Goal: Transaction & Acquisition: Purchase product/service

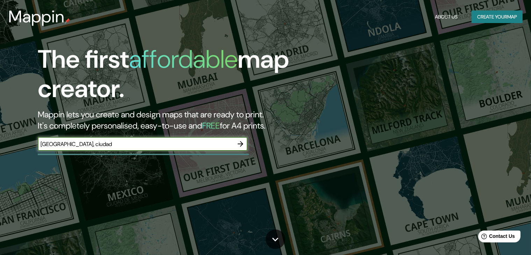
type input "[GEOGRAPHIC_DATA], ciudad"
click at [241, 140] on icon "button" at bounding box center [240, 144] width 8 height 8
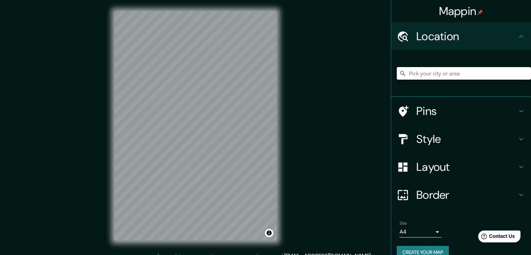
click at [412, 70] on input "Pick your city or area" at bounding box center [464, 73] width 134 height 13
click at [438, 138] on h4 "Style" at bounding box center [467, 139] width 101 height 14
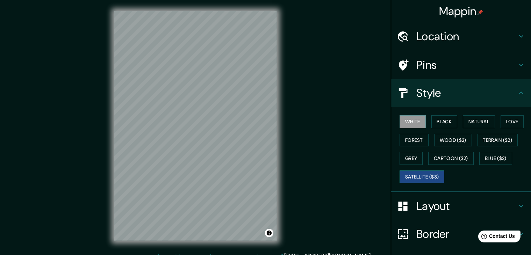
click at [434, 172] on button "Satellite ($3)" at bounding box center [422, 177] width 45 height 13
click at [498, 91] on h4 "Style" at bounding box center [467, 93] width 101 height 14
click at [518, 94] on icon at bounding box center [521, 93] width 8 height 8
click at [450, 34] on h4 "Location" at bounding box center [467, 36] width 101 height 14
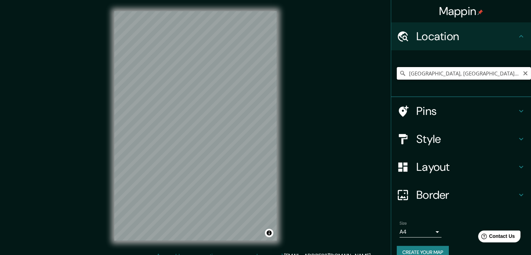
click at [426, 73] on input "[GEOGRAPHIC_DATA], [GEOGRAPHIC_DATA], [GEOGRAPHIC_DATA]" at bounding box center [464, 73] width 134 height 13
drag, startPoint x: 452, startPoint y: 73, endPoint x: 520, endPoint y: 70, distance: 68.3
click at [520, 70] on div "[GEOGRAPHIC_DATA], [GEOGRAPHIC_DATA], [GEOGRAPHIC_DATA]" at bounding box center [464, 73] width 134 height 13
click at [513, 73] on input "[GEOGRAPHIC_DATA], [GEOGRAPHIC_DATA], [GEOGRAPHIC_DATA]" at bounding box center [464, 73] width 134 height 13
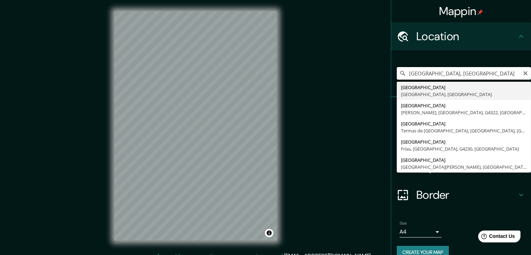
scroll to position [0, 0]
type input "S"
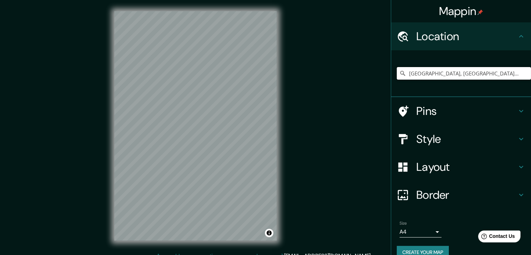
type input "[GEOGRAPHIC_DATA], [GEOGRAPHIC_DATA], [GEOGRAPHIC_DATA] 8700000, [GEOGRAPHIC_DA…"
click at [417, 72] on input "[GEOGRAPHIC_DATA], [GEOGRAPHIC_DATA], [GEOGRAPHIC_DATA] 8700000, [GEOGRAPHIC_DA…" at bounding box center [464, 73] width 134 height 13
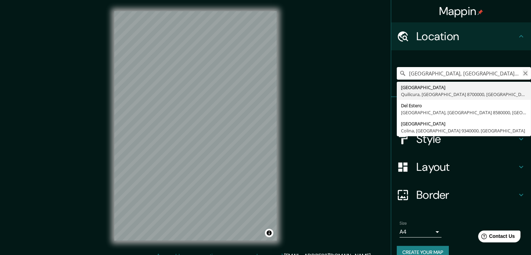
click at [523, 71] on icon "Clear" at bounding box center [526, 74] width 6 height 6
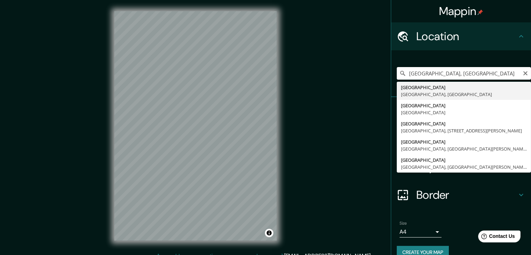
type input "[GEOGRAPHIC_DATA], [GEOGRAPHIC_DATA], [GEOGRAPHIC_DATA]"
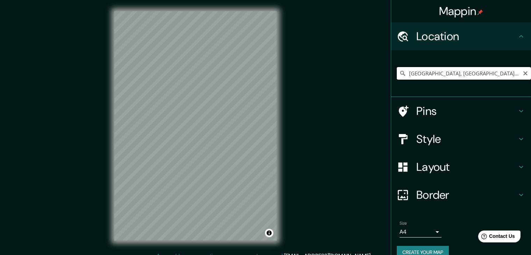
click at [452, 74] on input "[GEOGRAPHIC_DATA], [GEOGRAPHIC_DATA], [GEOGRAPHIC_DATA]" at bounding box center [464, 73] width 134 height 13
click at [82, 158] on div "Mappin Location [GEOGRAPHIC_DATA], [GEOGRAPHIC_DATA], [GEOGRAPHIC_DATA] Pins St…" at bounding box center [265, 131] width 531 height 263
click at [411, 231] on body "Mappin Location [GEOGRAPHIC_DATA], [GEOGRAPHIC_DATA], [GEOGRAPHIC_DATA] Pins St…" at bounding box center [265, 127] width 531 height 255
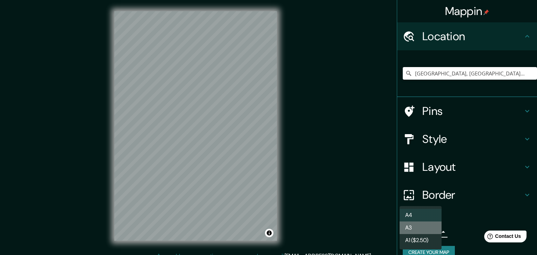
click at [412, 230] on li "A3" at bounding box center [421, 228] width 42 height 13
type input "a4"
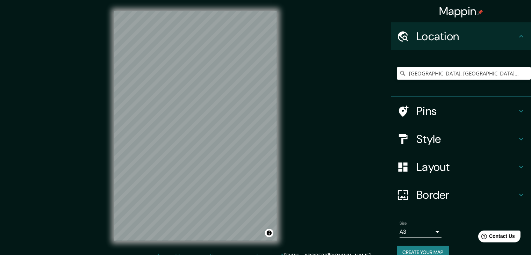
click at [105, 177] on div "© Mapbox © OpenStreetMap Improve this map © Maxar" at bounding box center [195, 126] width 185 height 252
click at [446, 74] on input "[GEOGRAPHIC_DATA], [GEOGRAPHIC_DATA], [GEOGRAPHIC_DATA]" at bounding box center [464, 73] width 134 height 13
click at [450, 70] on input "[GEOGRAPHIC_DATA], [GEOGRAPHIC_DATA], [GEOGRAPHIC_DATA]" at bounding box center [464, 73] width 134 height 13
click at [524, 73] on icon "Clear" at bounding box center [526, 73] width 4 height 4
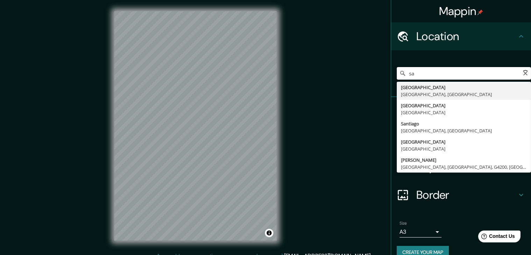
type input "s"
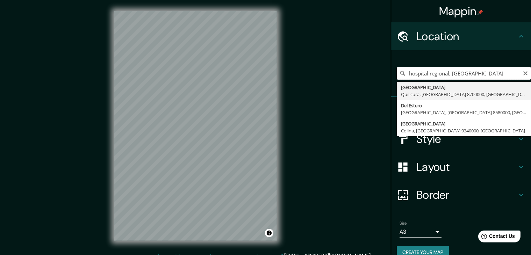
type input "hospital regional, [GEOGRAPHIC_DATA]"
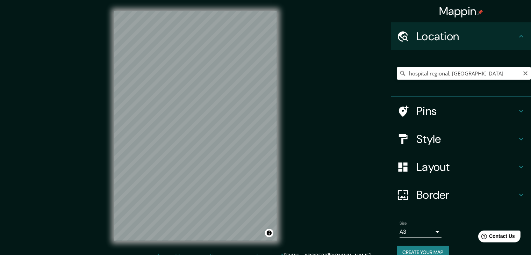
click at [428, 147] on div "Style" at bounding box center [461, 139] width 140 height 28
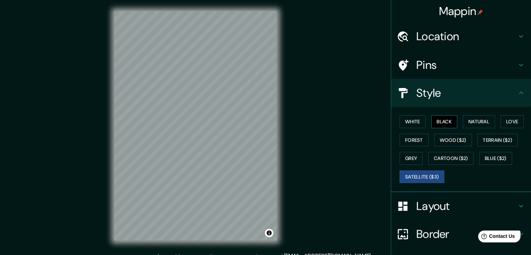
click at [440, 127] on button "Black" at bounding box center [445, 121] width 26 height 13
click at [470, 123] on button "Natural" at bounding box center [479, 121] width 32 height 13
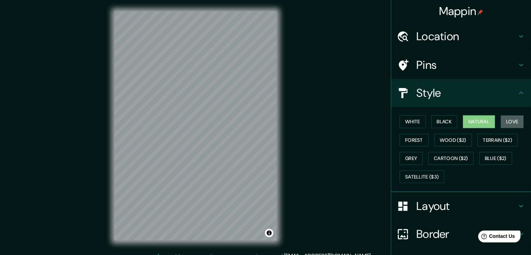
drag, startPoint x: 506, startPoint y: 118, endPoint x: 499, endPoint y: 111, distance: 9.2
click at [501, 113] on div "[PERSON_NAME] Black Natural Love Forest [PERSON_NAME] ($2) Terrain ($2) Grey Ca…" at bounding box center [464, 149] width 134 height 73
click at [510, 127] on button "Love" at bounding box center [512, 121] width 23 height 13
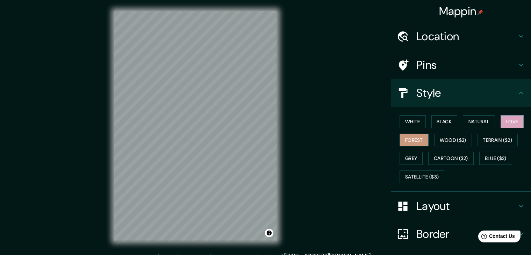
click at [411, 140] on button "Forest" at bounding box center [414, 140] width 29 height 13
click at [441, 143] on button "Wood ($2)" at bounding box center [453, 140] width 38 height 13
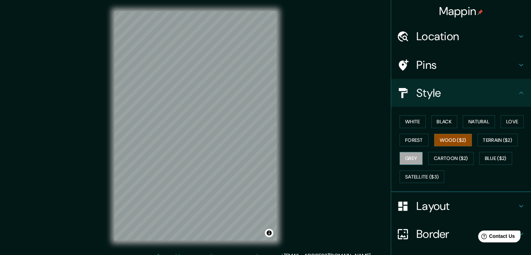
click at [410, 156] on button "Grey" at bounding box center [411, 158] width 23 height 13
click at [443, 156] on button "Cartoon ($2)" at bounding box center [450, 158] width 45 height 13
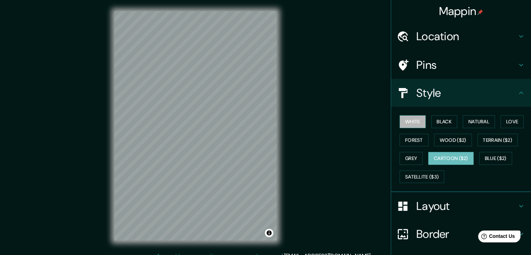
click at [403, 125] on button "White" at bounding box center [413, 121] width 26 height 13
click at [436, 123] on button "Black" at bounding box center [445, 121] width 26 height 13
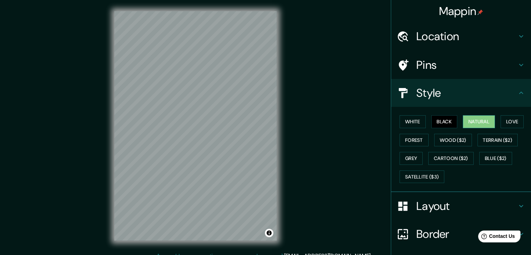
click at [486, 121] on button "Natural" at bounding box center [479, 121] width 32 height 13
click at [406, 137] on button "Forest" at bounding box center [414, 140] width 29 height 13
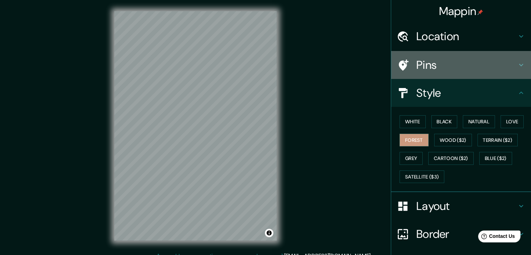
click at [452, 58] on h4 "Pins" at bounding box center [467, 65] width 101 height 14
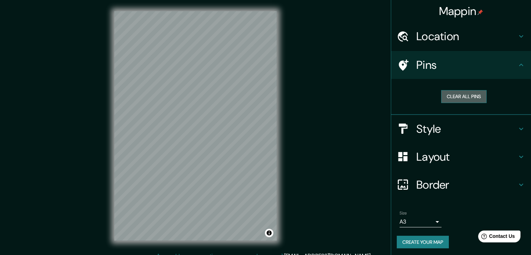
click at [449, 95] on button "Clear all pins" at bounding box center [463, 96] width 45 height 13
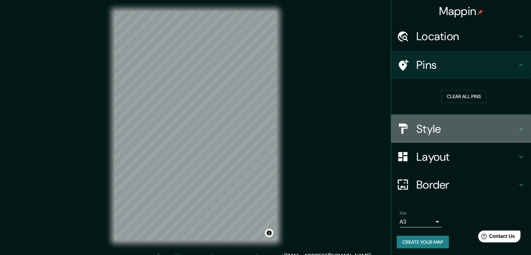
click at [417, 128] on h4 "Style" at bounding box center [467, 129] width 101 height 14
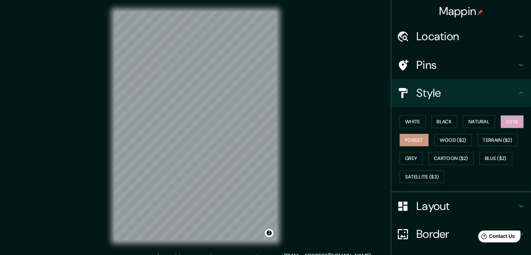
click at [510, 121] on button "Love" at bounding box center [512, 121] width 23 height 13
click at [490, 142] on button "Terrain ($2)" at bounding box center [498, 140] width 41 height 13
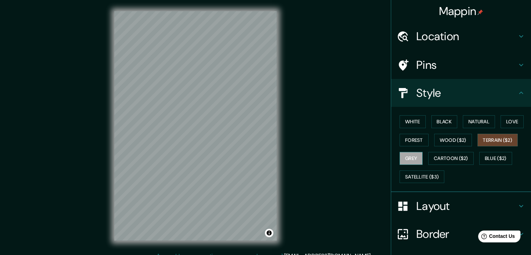
click at [400, 156] on button "Grey" at bounding box center [411, 158] width 23 height 13
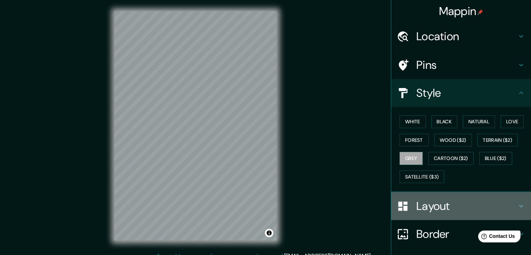
click at [417, 207] on h4 "Layout" at bounding box center [467, 206] width 101 height 14
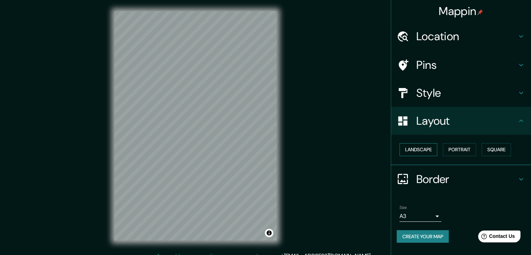
click at [424, 150] on button "Landscape" at bounding box center [419, 149] width 38 height 13
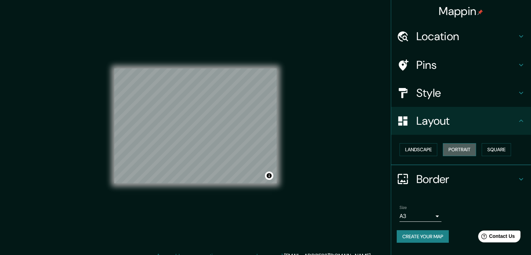
click at [459, 151] on button "Portrait" at bounding box center [459, 149] width 33 height 13
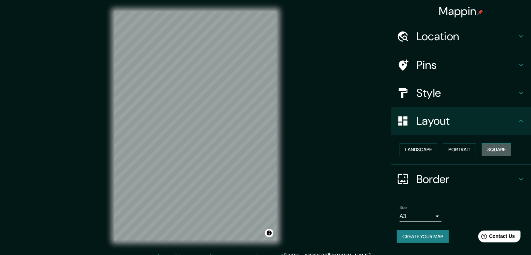
click at [498, 147] on button "Square" at bounding box center [496, 149] width 29 height 13
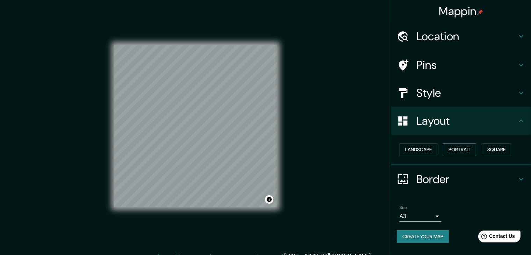
click at [471, 148] on button "Portrait" at bounding box center [459, 149] width 33 height 13
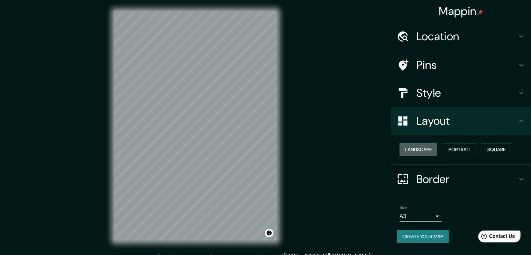
click at [423, 147] on button "Landscape" at bounding box center [419, 149] width 38 height 13
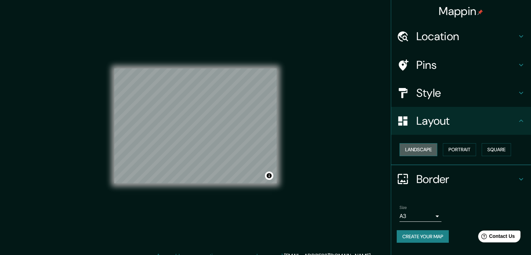
click at [423, 147] on button "Landscape" at bounding box center [419, 149] width 38 height 13
click at [462, 144] on button "Portrait" at bounding box center [459, 149] width 33 height 13
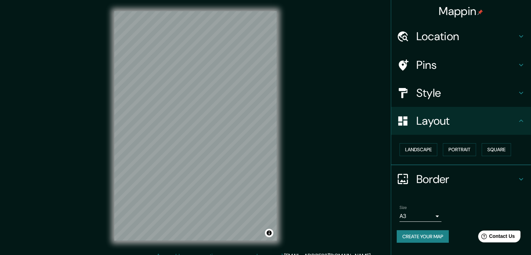
click at [440, 91] on h4 "Style" at bounding box center [467, 93] width 101 height 14
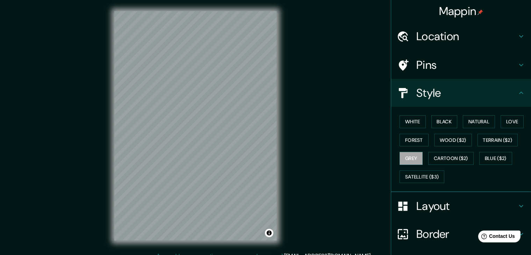
click at [440, 91] on h4 "Style" at bounding box center [467, 93] width 101 height 14
click at [431, 33] on h4 "Location" at bounding box center [467, 36] width 101 height 14
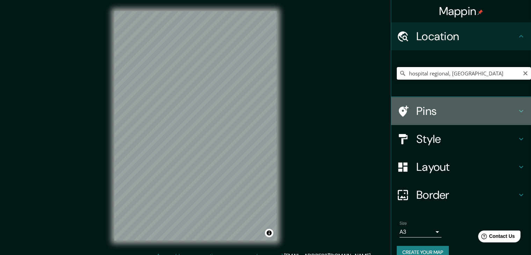
click at [420, 102] on div "Pins" at bounding box center [461, 111] width 140 height 28
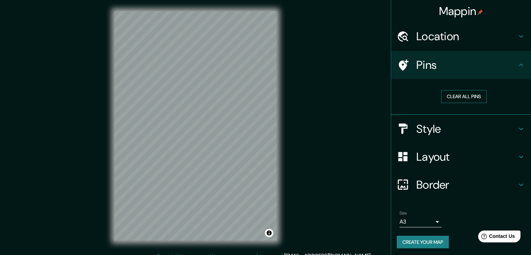
click at [454, 97] on button "Clear all pins" at bounding box center [463, 96] width 45 height 13
click at [433, 72] on div "Pins" at bounding box center [461, 65] width 140 height 28
click at [422, 243] on button "Create your map" at bounding box center [423, 242] width 52 height 13
click at [271, 233] on button "Toggle attribution" at bounding box center [269, 233] width 8 height 8
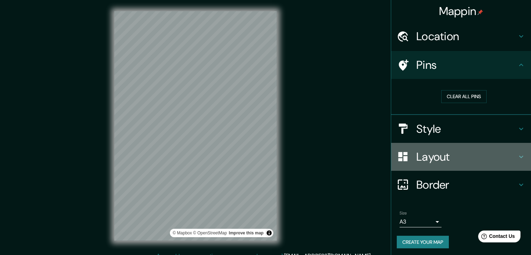
click at [439, 154] on h4 "Layout" at bounding box center [467, 157] width 101 height 14
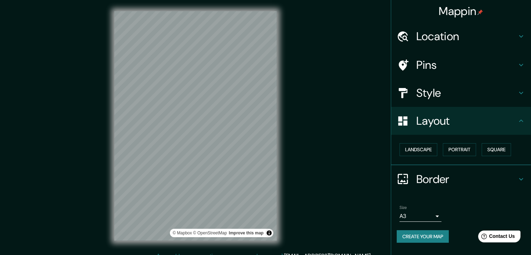
click at [442, 186] on h4 "Border" at bounding box center [467, 179] width 101 height 14
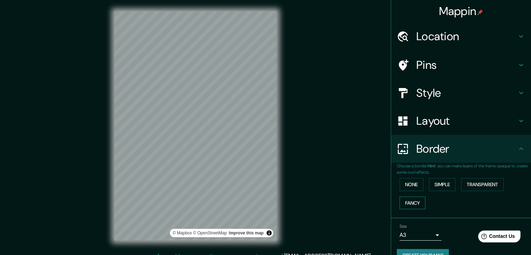
click at [403, 202] on button "Fancy" at bounding box center [413, 203] width 26 height 13
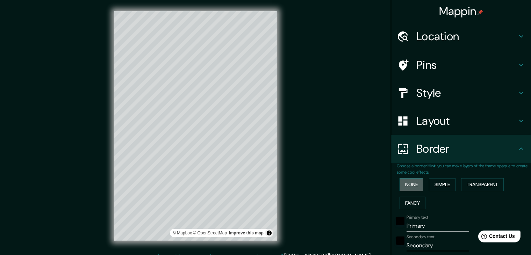
click at [406, 186] on button "None" at bounding box center [412, 184] width 24 height 13
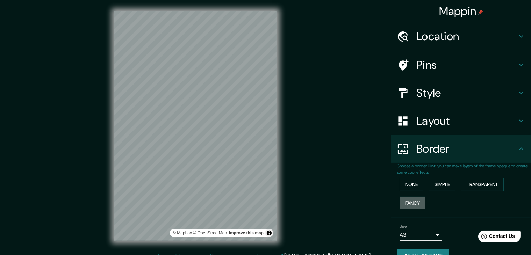
click at [404, 201] on button "Fancy" at bounding box center [413, 203] width 26 height 13
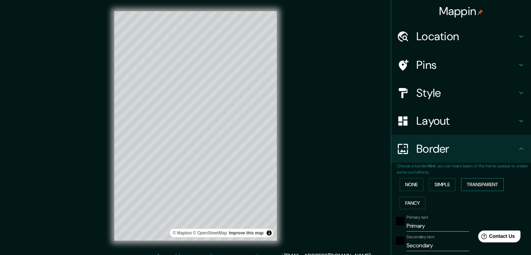
click at [467, 183] on button "Transparent" at bounding box center [482, 184] width 43 height 13
click at [442, 187] on button "Simple" at bounding box center [442, 184] width 27 height 13
click at [408, 184] on button "None" at bounding box center [412, 184] width 24 height 13
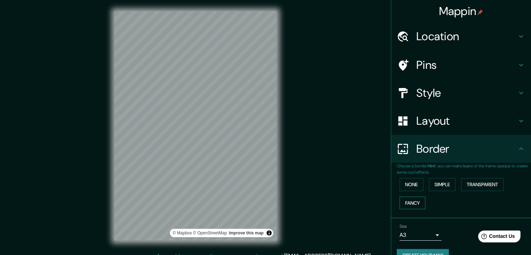
click at [408, 200] on button "Fancy" at bounding box center [413, 203] width 26 height 13
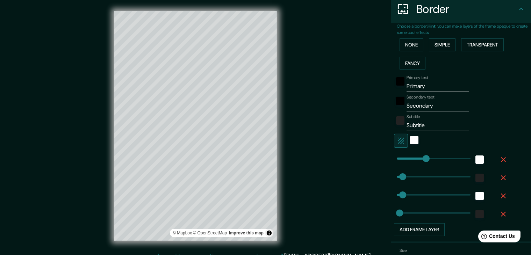
scroll to position [175, 0]
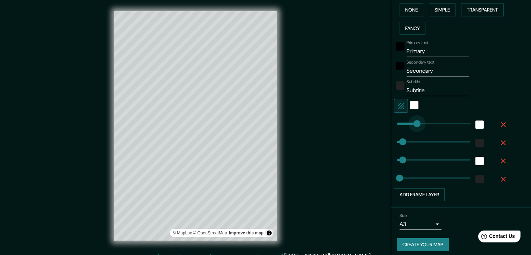
type input "218"
type input "37"
type input "19"
type input "315"
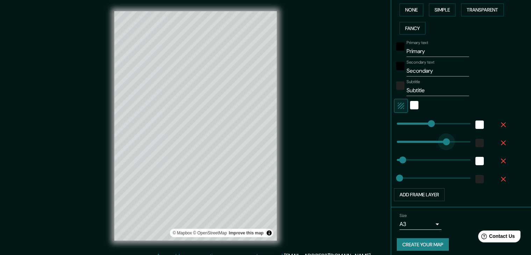
drag, startPoint x: 392, startPoint y: 140, endPoint x: 441, endPoint y: 143, distance: 49.1
type input "37"
type input "19"
type input "0"
drag, startPoint x: 441, startPoint y: 143, endPoint x: 406, endPoint y: 126, distance: 38.6
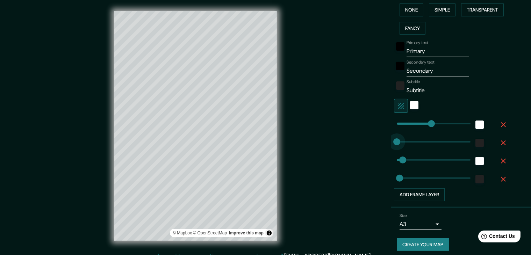
type input "37"
type input "19"
type input "0"
drag, startPoint x: 426, startPoint y: 122, endPoint x: 388, endPoint y: 122, distance: 38.5
type input "37"
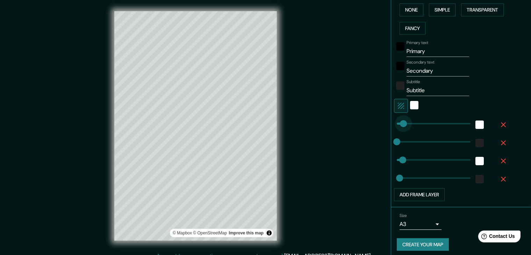
type input "19"
type input "37"
type input "0"
drag, startPoint x: 393, startPoint y: 182, endPoint x: 375, endPoint y: 182, distance: 17.8
type input "0"
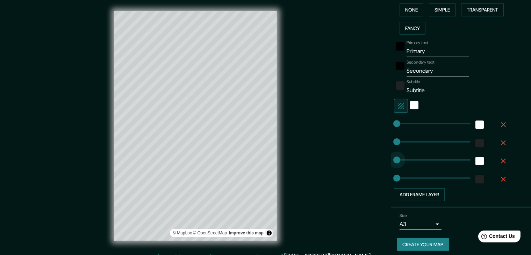
drag, startPoint x: 397, startPoint y: 162, endPoint x: 383, endPoint y: 161, distance: 13.7
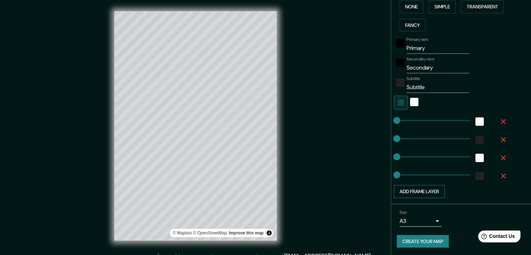
click at [422, 193] on button "Add frame layer" at bounding box center [419, 191] width 51 height 13
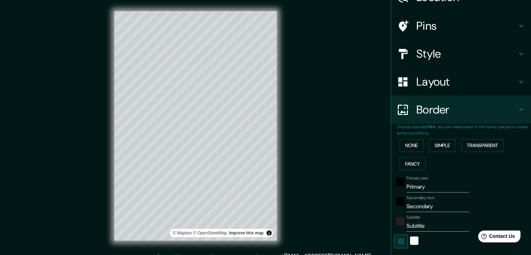
scroll to position [0, 0]
